Goal: Find specific page/section

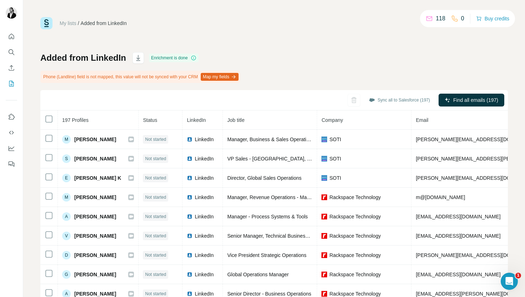
click at [86, 118] on span "197 Profiles" at bounding box center [75, 120] width 26 height 6
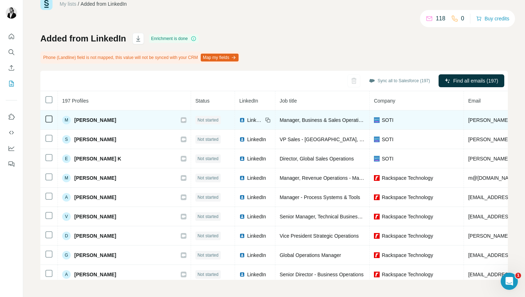
click at [247, 118] on span "LinkedIn" at bounding box center [255, 119] width 16 height 7
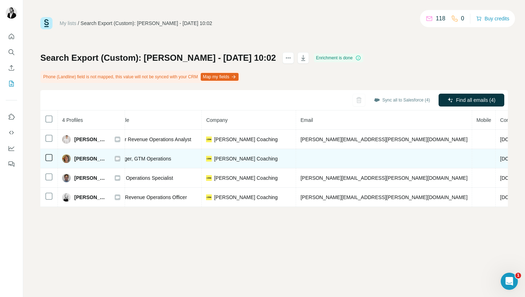
scroll to position [0, 114]
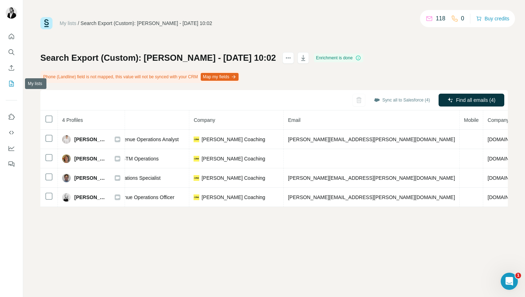
click at [15, 89] on button "My lists" at bounding box center [11, 83] width 11 height 13
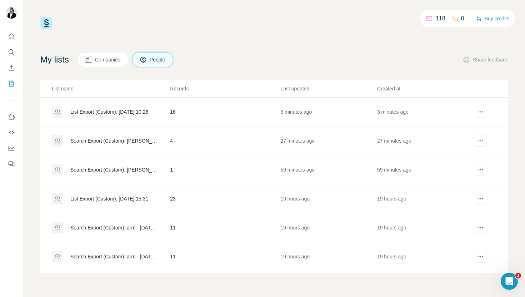
click at [120, 57] on span "Companies" at bounding box center [108, 59] width 26 height 7
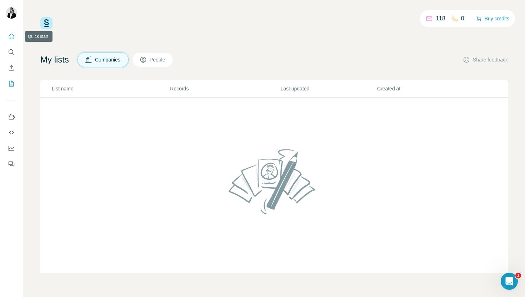
click at [12, 36] on icon "Quick start" at bounding box center [11, 36] width 7 height 7
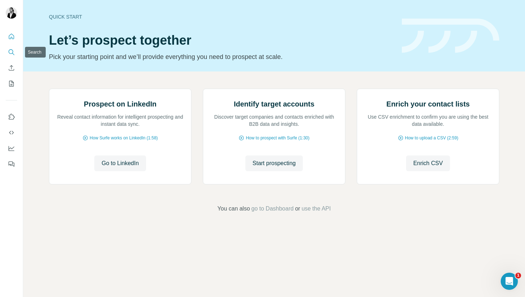
click at [15, 46] on button "Search" at bounding box center [11, 52] width 11 height 13
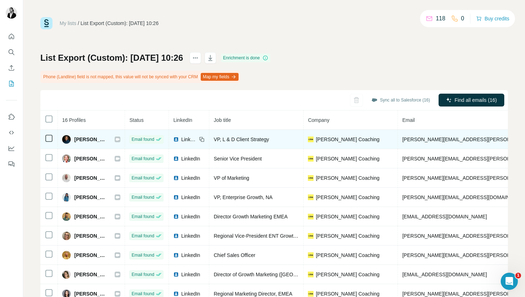
drag, startPoint x: 115, startPoint y: 141, endPoint x: 74, endPoint y: 136, distance: 41.1
click at [74, 136] on div "Carlton J. Brown" at bounding box center [91, 139] width 58 height 9
copy span "Carlton J. Brown"
